Goal: Transaction & Acquisition: Book appointment/travel/reservation

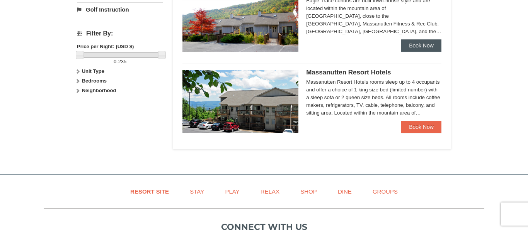
scroll to position [340, 0]
click at [427, 44] on link "Book Now" at bounding box center [421, 45] width 40 height 12
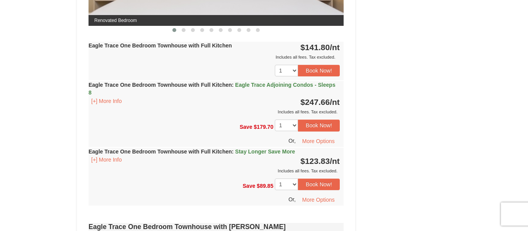
scroll to position [448, 0]
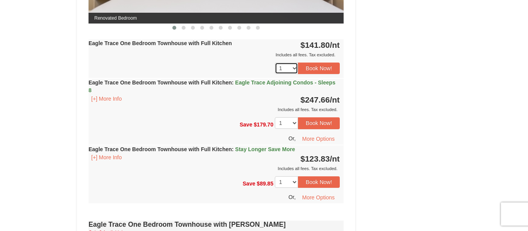
click at [294, 70] on select "1 2 3 4 5 6 7" at bounding box center [286, 69] width 23 height 12
select select "5"
click at [275, 63] on select "1 2 3 4 5 6 7" at bounding box center [286, 69] width 23 height 12
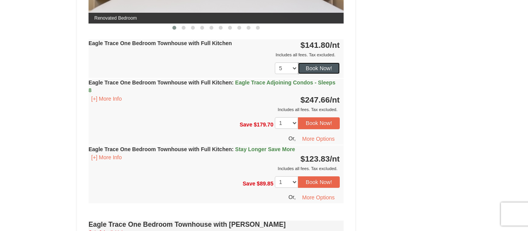
click at [324, 67] on button "Book Now!" at bounding box center [319, 69] width 42 height 12
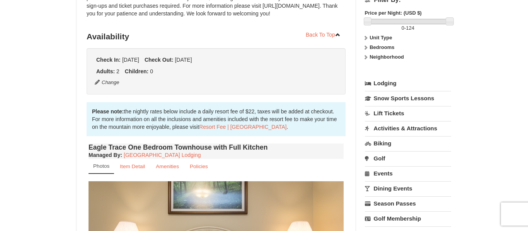
scroll to position [75, 0]
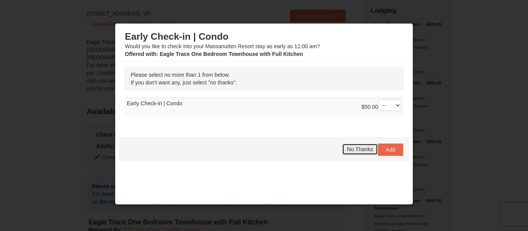
click at [368, 149] on span "No Thanks" at bounding box center [360, 149] width 26 height 6
click at [358, 152] on span "No Thanks" at bounding box center [360, 149] width 26 height 6
click at [399, 106] on select "-- 01" at bounding box center [389, 106] width 23 height 12
select select "1"
click at [378, 100] on select "-- 01" at bounding box center [389, 106] width 23 height 12
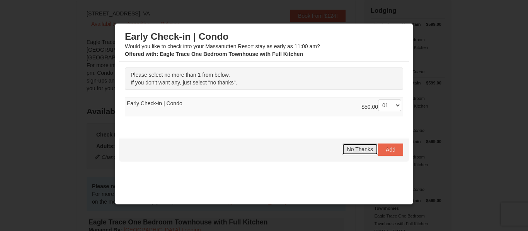
click at [360, 152] on span "No Thanks" at bounding box center [360, 149] width 26 height 6
click at [389, 151] on span "Add" at bounding box center [391, 150] width 10 height 6
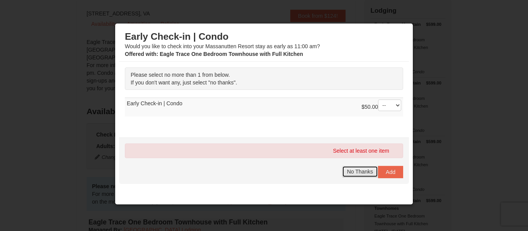
click at [356, 170] on span "No Thanks" at bounding box center [360, 172] width 26 height 6
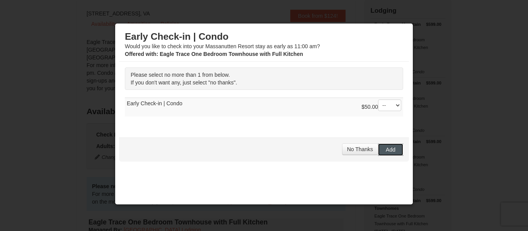
click at [399, 152] on button "Add" at bounding box center [390, 150] width 25 height 12
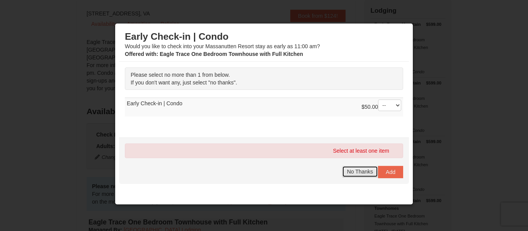
click at [356, 172] on span "No Thanks" at bounding box center [360, 172] width 26 height 6
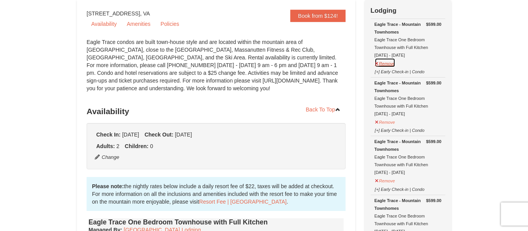
click at [384, 65] on button "Remove" at bounding box center [384, 63] width 21 height 10
click at [384, 64] on button "Remove" at bounding box center [384, 63] width 21 height 10
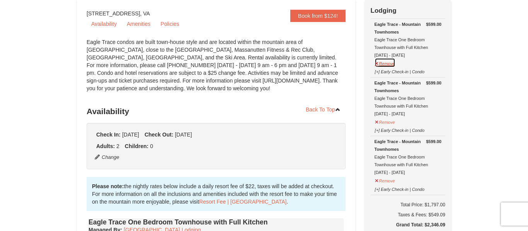
click at [386, 65] on button "Remove" at bounding box center [384, 63] width 21 height 10
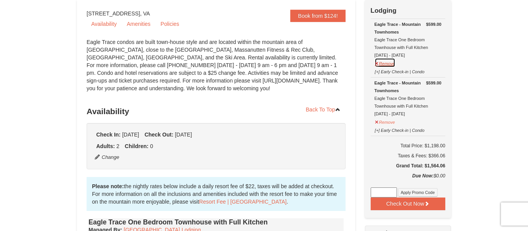
click at [386, 61] on button "Remove" at bounding box center [384, 63] width 21 height 10
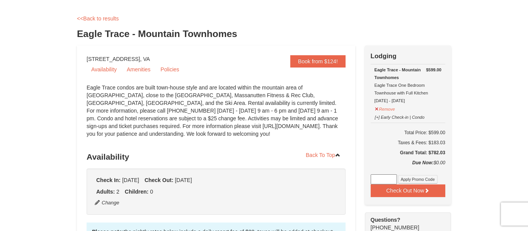
scroll to position [31, 0]
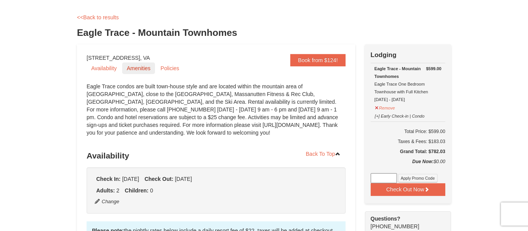
click at [138, 70] on link "Amenities" at bounding box center [138, 69] width 33 height 12
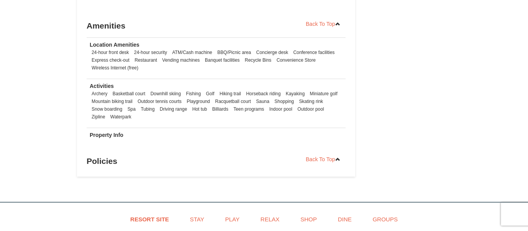
scroll to position [1047, 0]
